Goal: Information Seeking & Learning: Learn about a topic

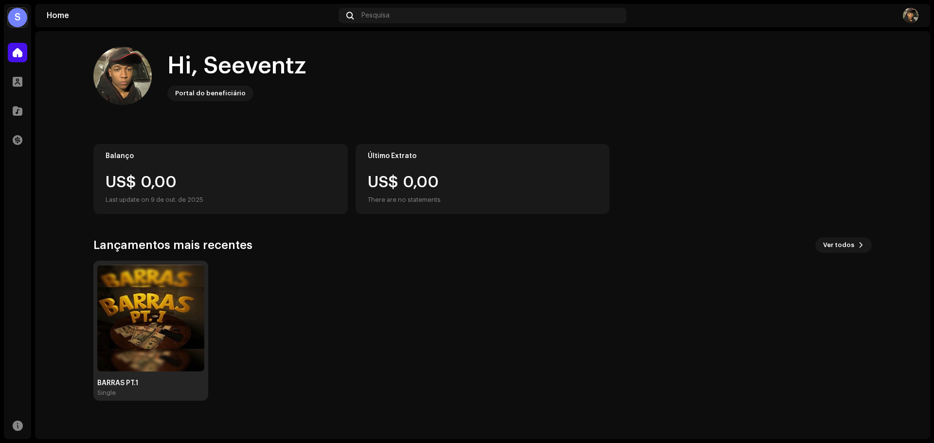
click at [181, 288] on img at bounding box center [150, 318] width 107 height 107
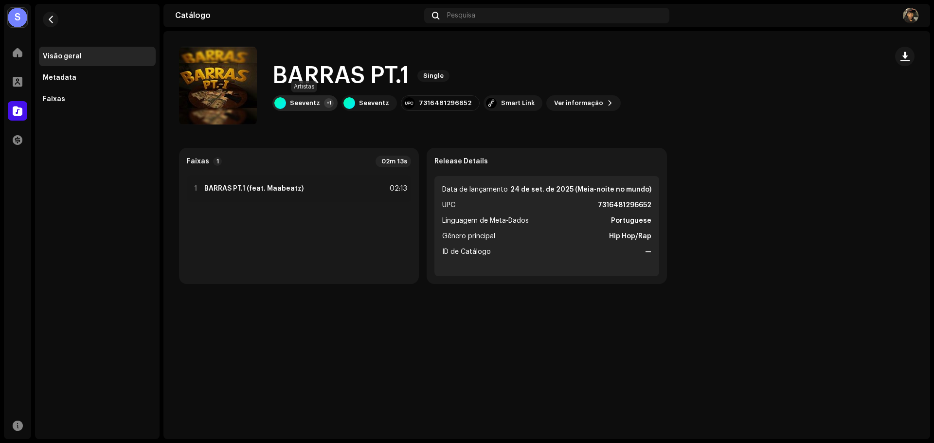
click at [297, 98] on div "Seeventz +1" at bounding box center [304, 103] width 65 height 16
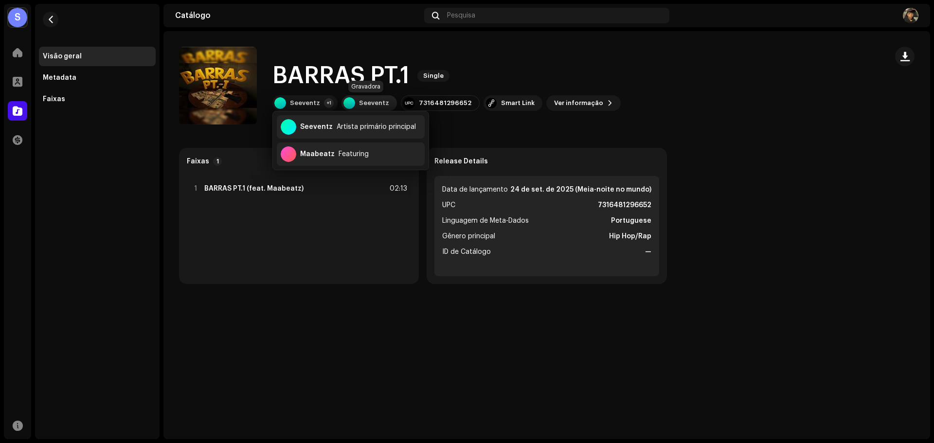
click at [348, 101] on div at bounding box center [350, 103] width 12 height 12
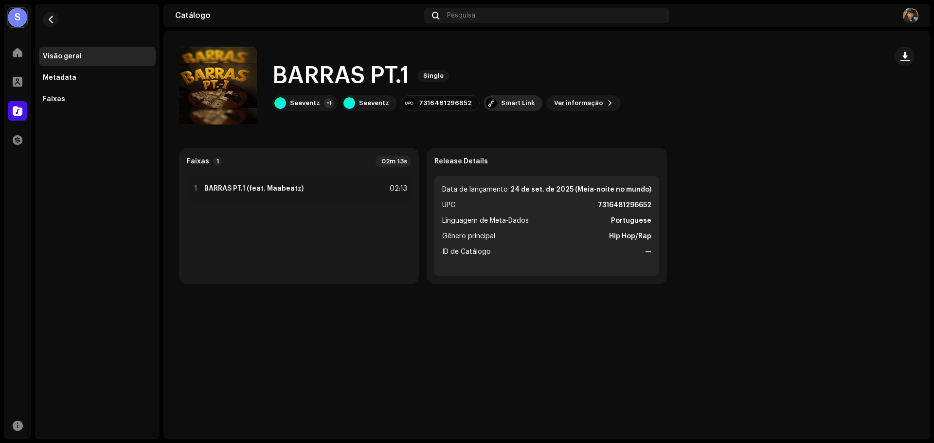
click at [490, 101] on div "Smart Link" at bounding box center [513, 103] width 59 height 16
click at [549, 99] on div "[DOMAIN_NAME] Smart Link [URL][DOMAIN_NAME] Painel do [DOMAIN_NAME] gerenciado …" at bounding box center [467, 221] width 934 height 443
click at [580, 97] on span "Ver informação" at bounding box center [578, 102] width 49 height 19
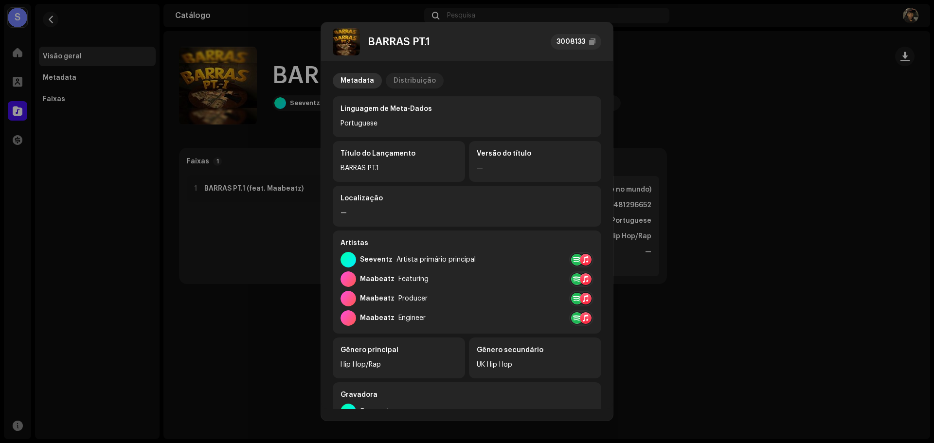
click at [412, 78] on div "Distribuição" at bounding box center [415, 81] width 42 height 16
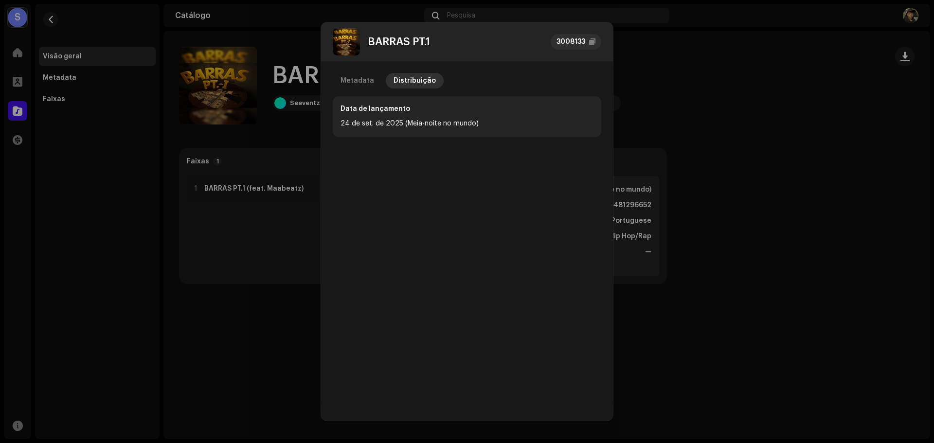
click at [606, 105] on div "Metadata Distribuição Data de lançamento [DATE] (Meia-noite no mundo)" at bounding box center [467, 235] width 292 height 348
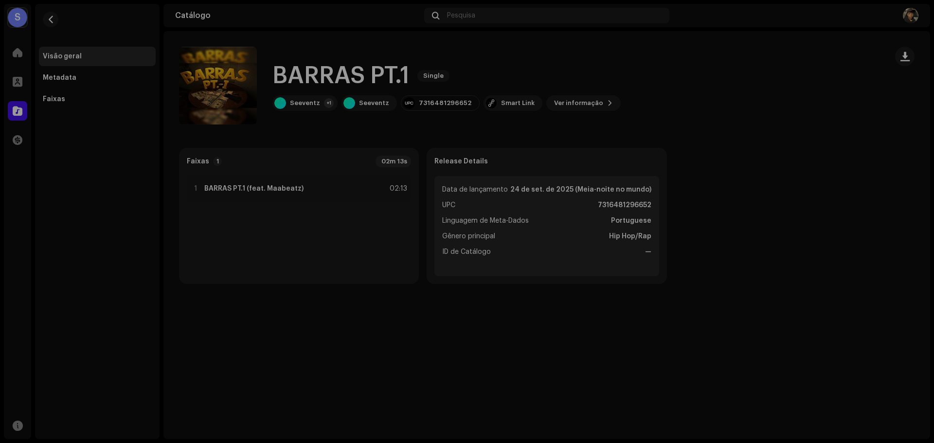
click at [654, 101] on div "BARRAS PT.1 3008133 Metadata Distribuição Data de lançamento [DATE] (Meia-noite…" at bounding box center [467, 221] width 934 height 443
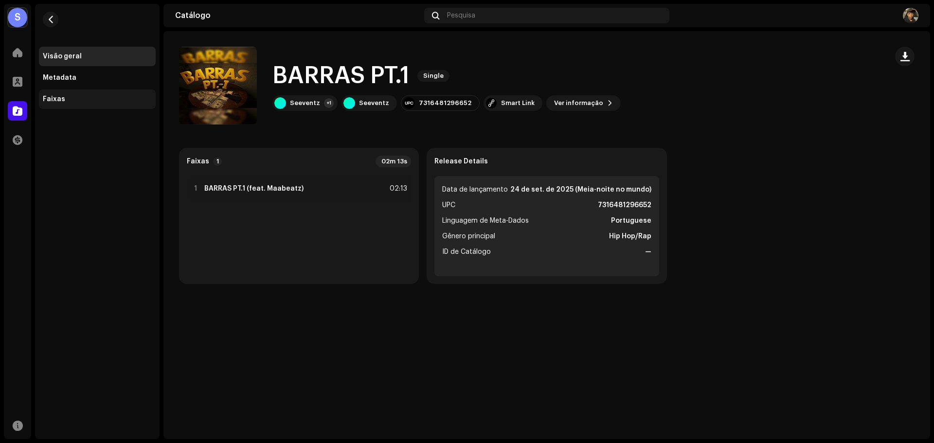
click at [64, 97] on div "Faixas" at bounding box center [97, 99] width 109 height 8
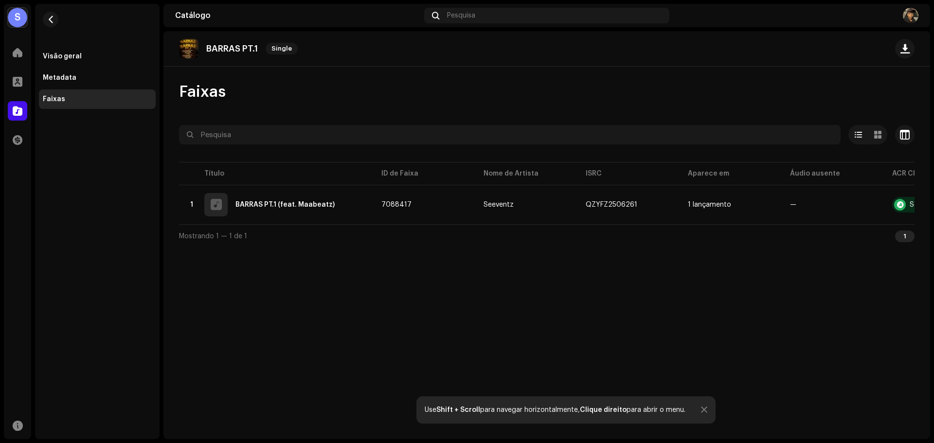
drag, startPoint x: 805, startPoint y: 228, endPoint x: 830, endPoint y: 230, distance: 24.9
click at [829, 230] on div "Mostrando 1 — 1 de 1 1" at bounding box center [547, 235] width 736 height 23
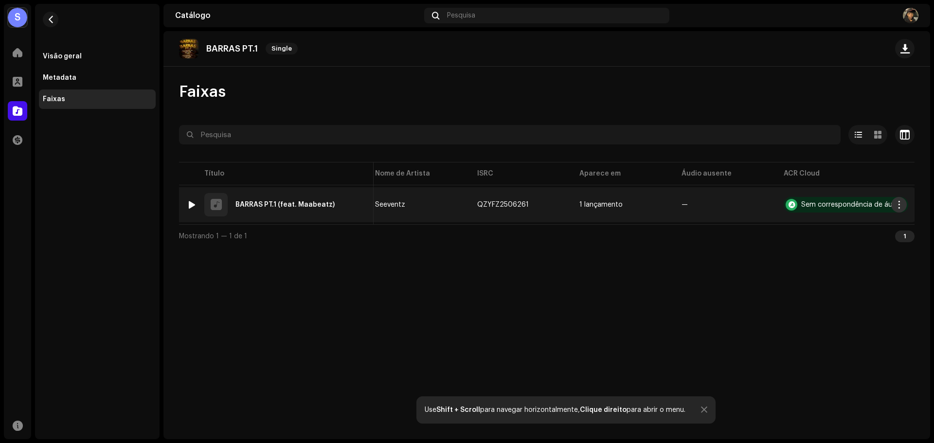
click at [892, 207] on button "button" at bounding box center [899, 205] width 16 height 16
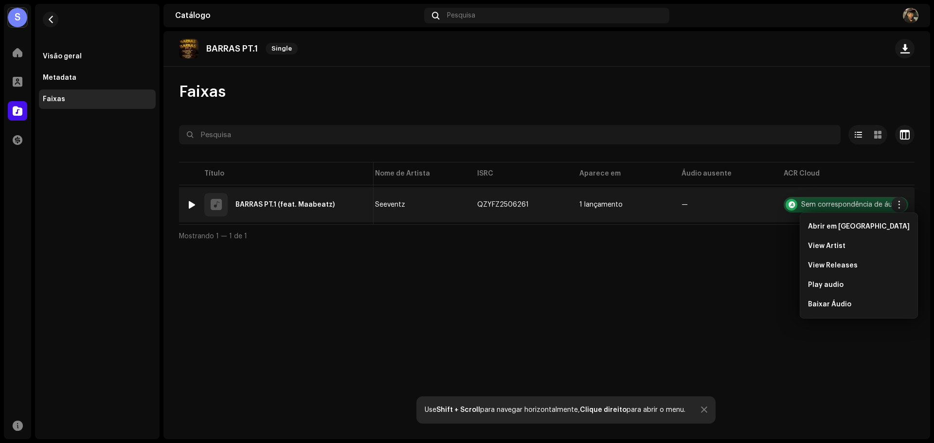
click at [803, 202] on div "Sem correspondência de áudio" at bounding box center [851, 204] width 101 height 7
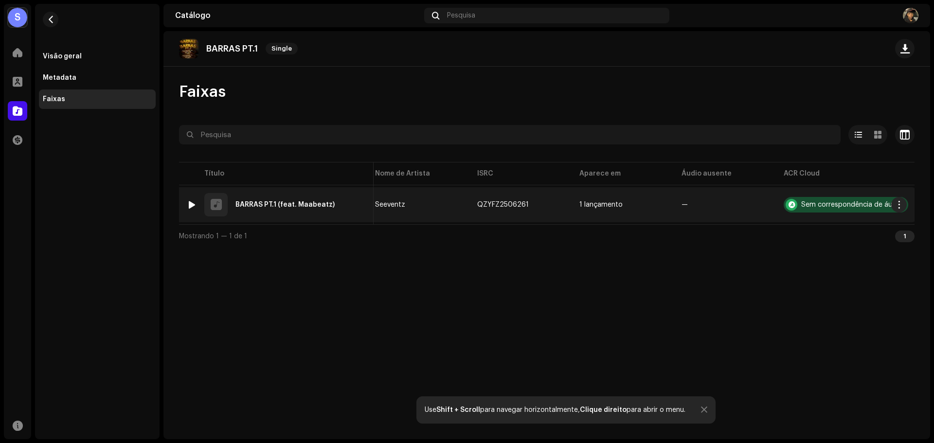
click at [803, 202] on div "Sem correspondência de áudio" at bounding box center [851, 204] width 101 height 7
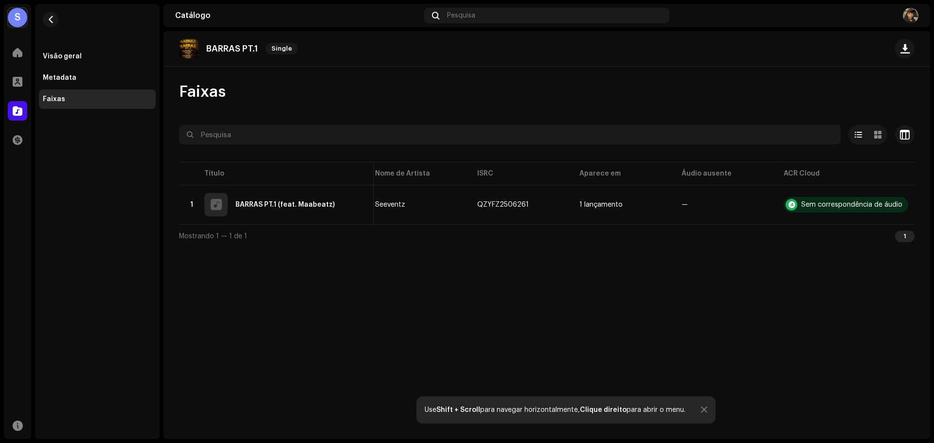
click at [797, 232] on div "Mostrando 1 — 1 de 1 1" at bounding box center [547, 235] width 736 height 23
